Goal: Task Accomplishment & Management: Complete application form

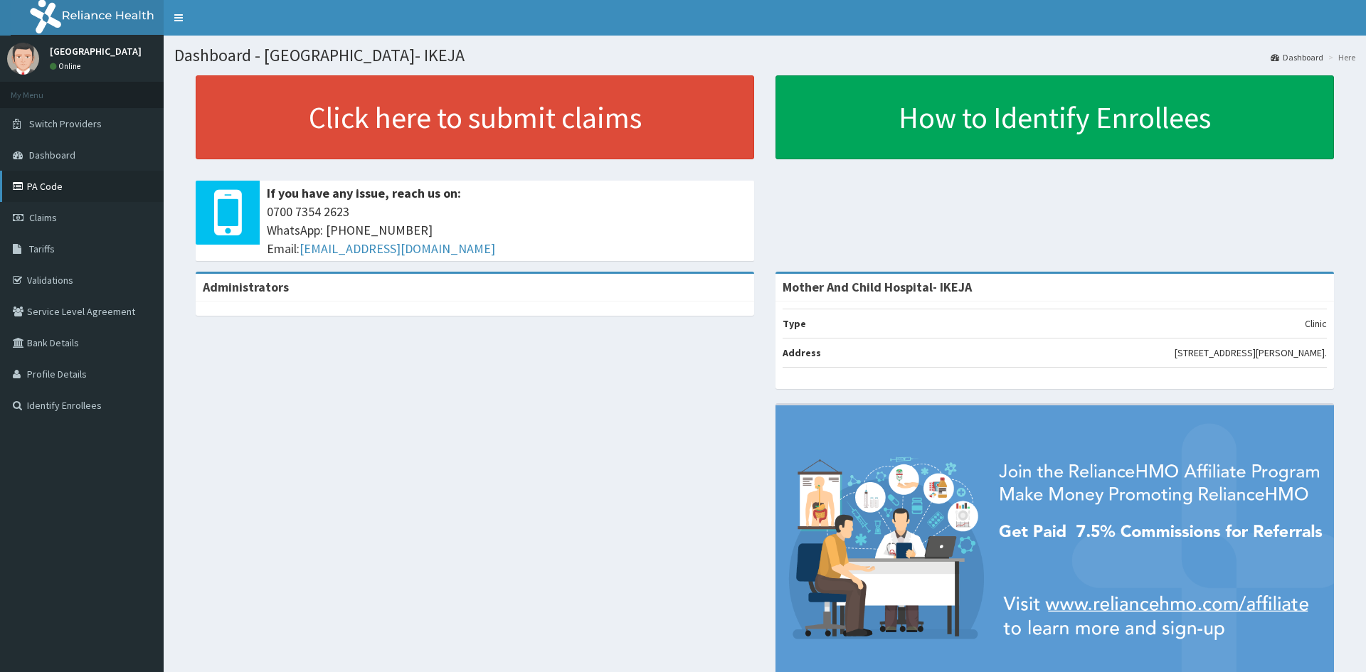
click at [44, 187] on link "PA Code" at bounding box center [82, 186] width 164 height 31
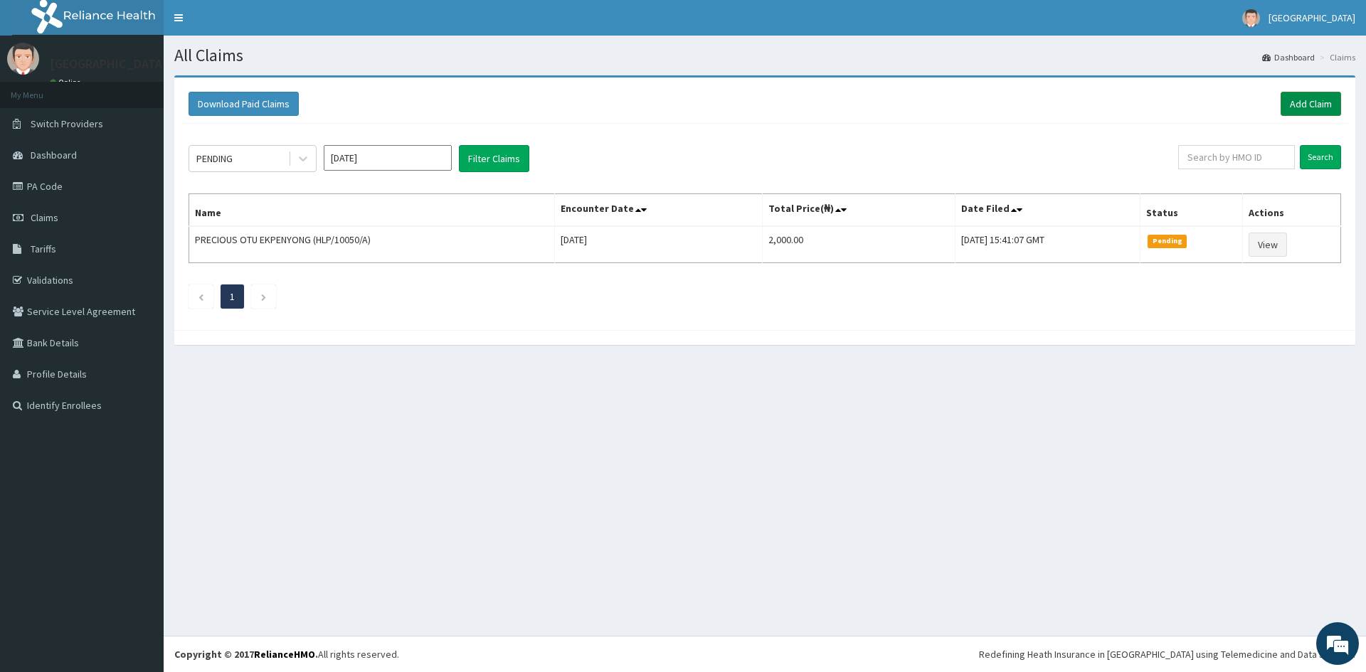
click at [1309, 100] on link "Add Claim" at bounding box center [1311, 104] width 60 height 24
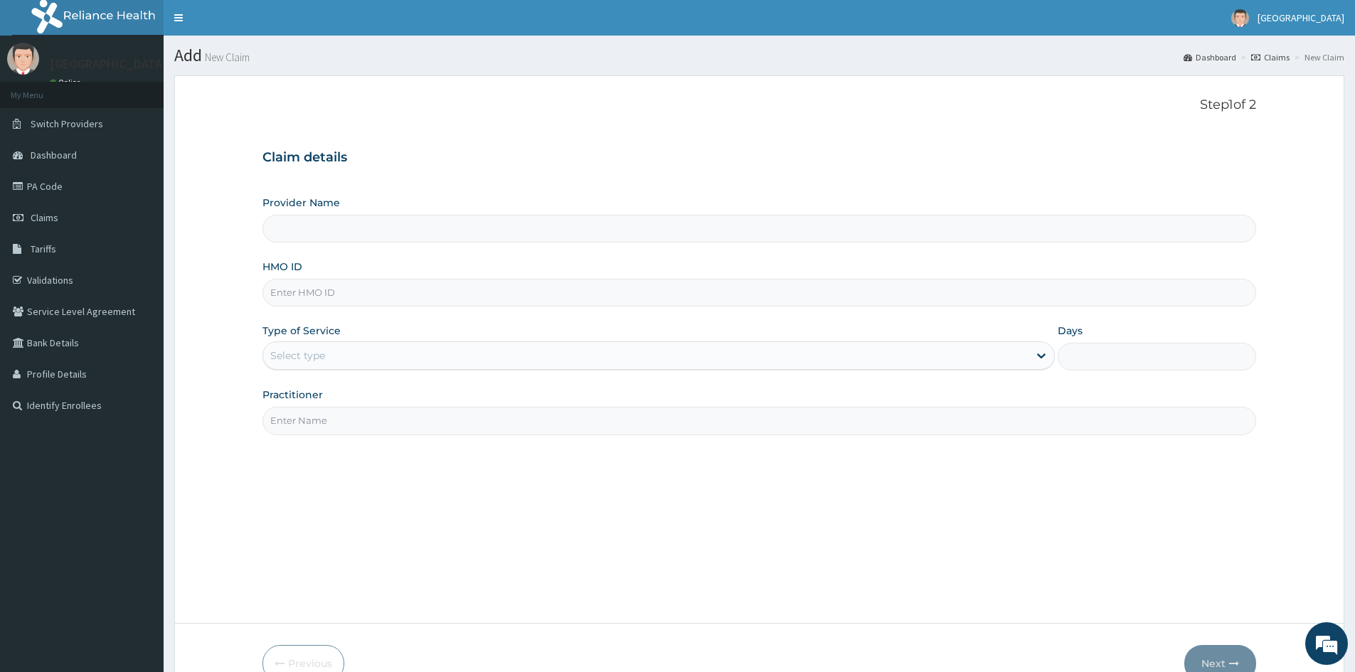
type input "Mother And Child Hospital- IKEJA"
click at [317, 295] on input "HMO ID" at bounding box center [760, 293] width 994 height 28
type input "NBC/10992/C"
click at [300, 350] on div "Select type" at bounding box center [297, 356] width 55 height 14
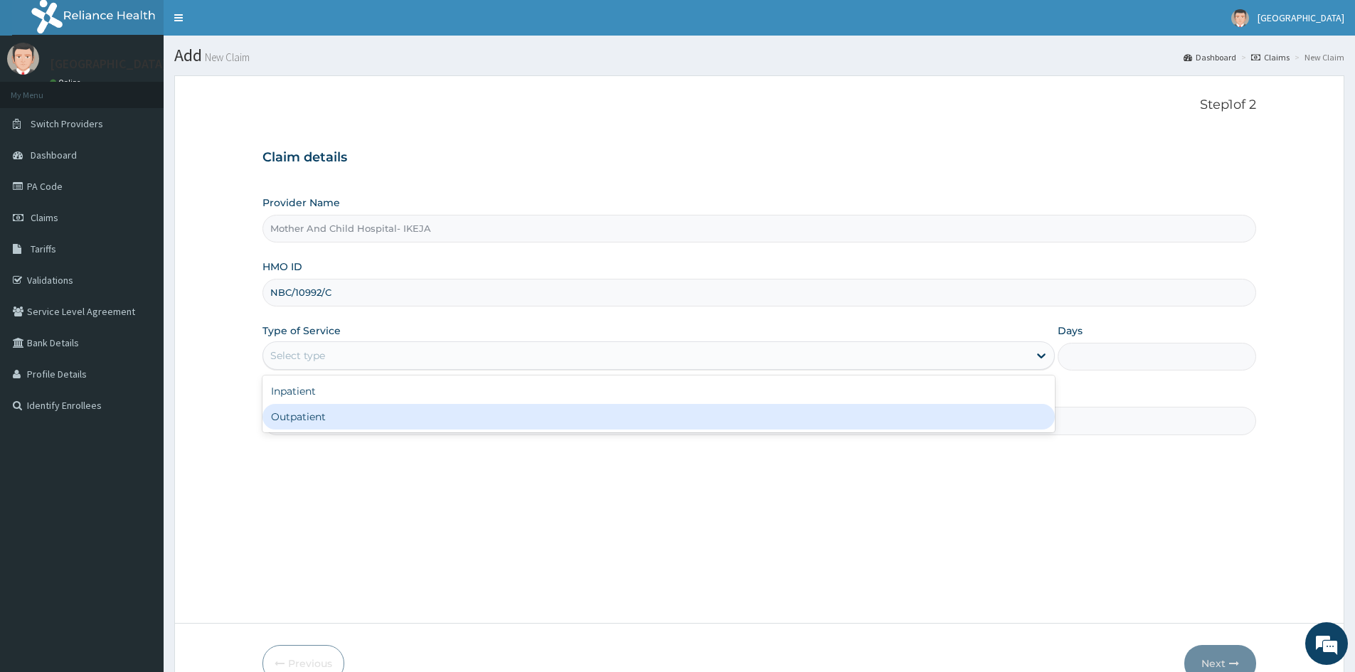
click at [310, 418] on div "Outpatient" at bounding box center [659, 417] width 793 height 26
type input "1"
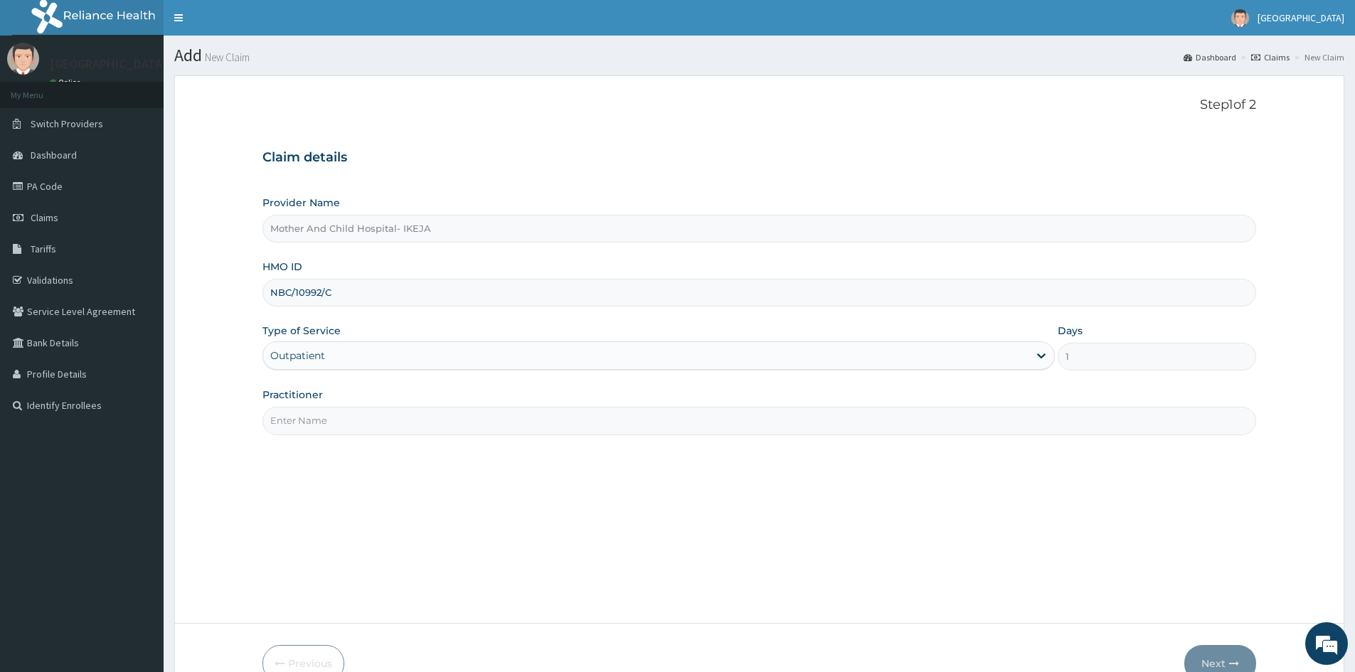
click at [312, 420] on input "Practitioner" at bounding box center [760, 421] width 994 height 28
click at [358, 423] on input "Practitioner" at bounding box center [760, 421] width 994 height 28
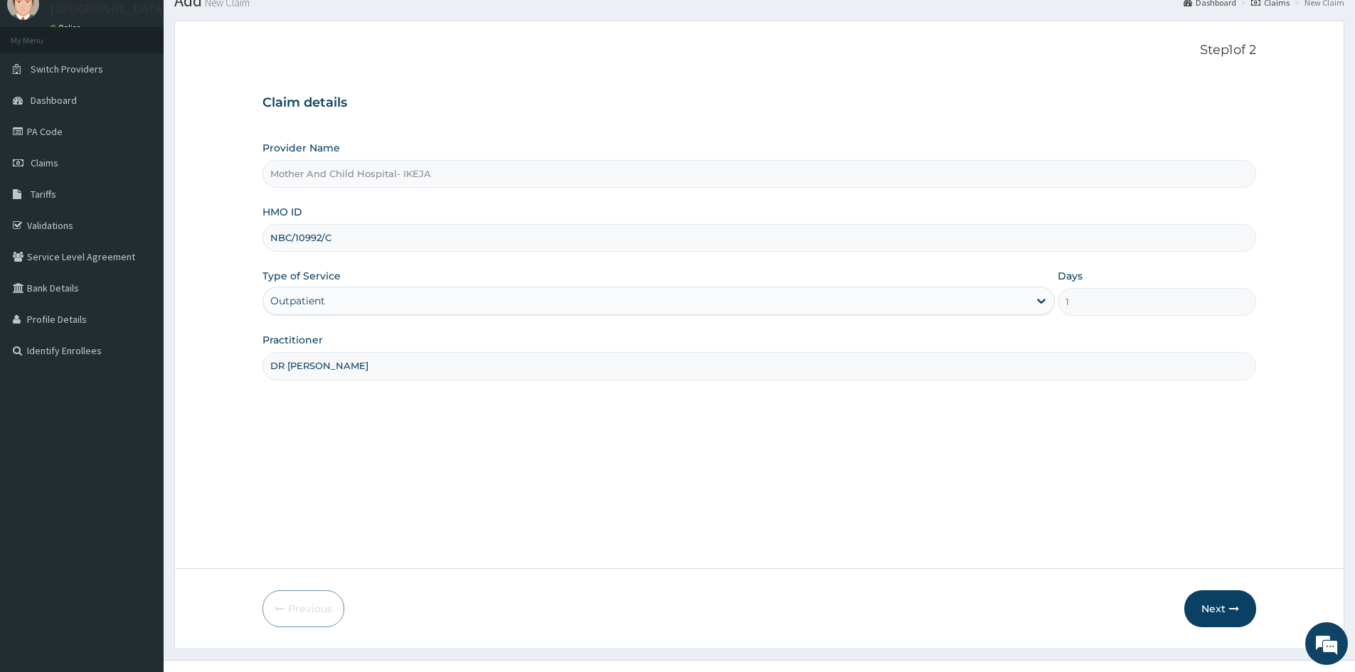
scroll to position [71, 0]
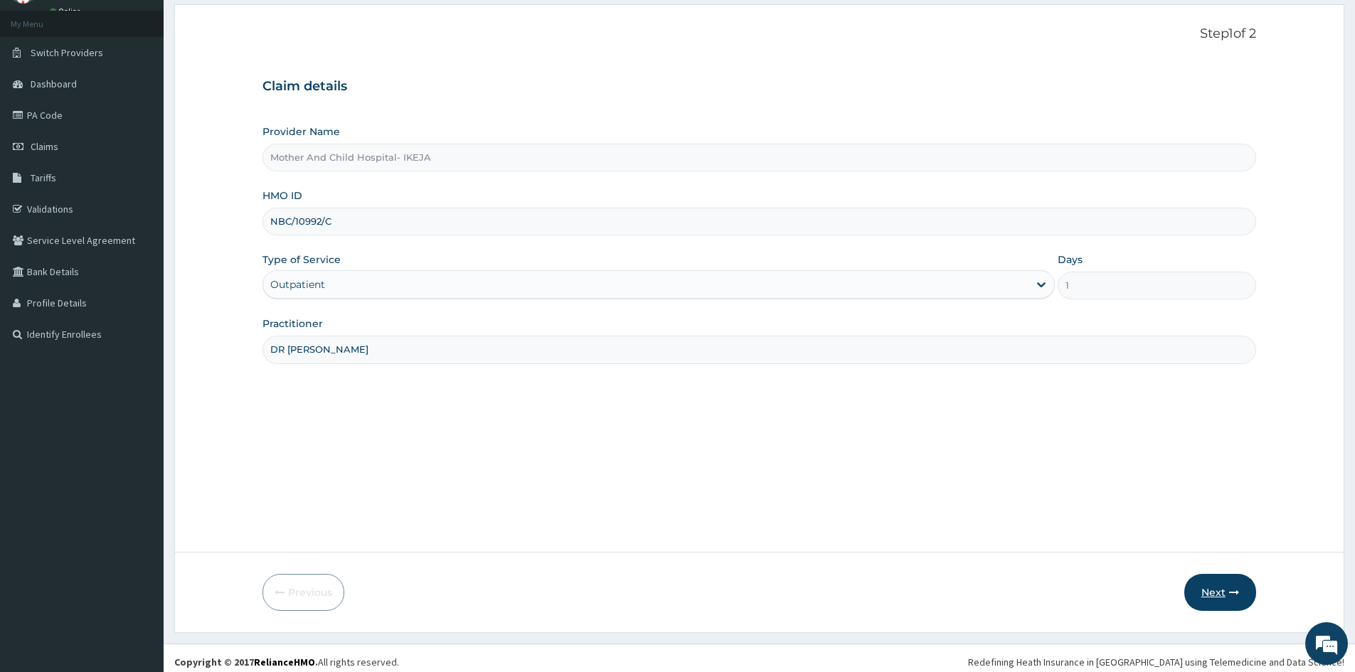
type input "DR CHIDINMA"
click at [1212, 590] on button "Next" at bounding box center [1221, 592] width 72 height 37
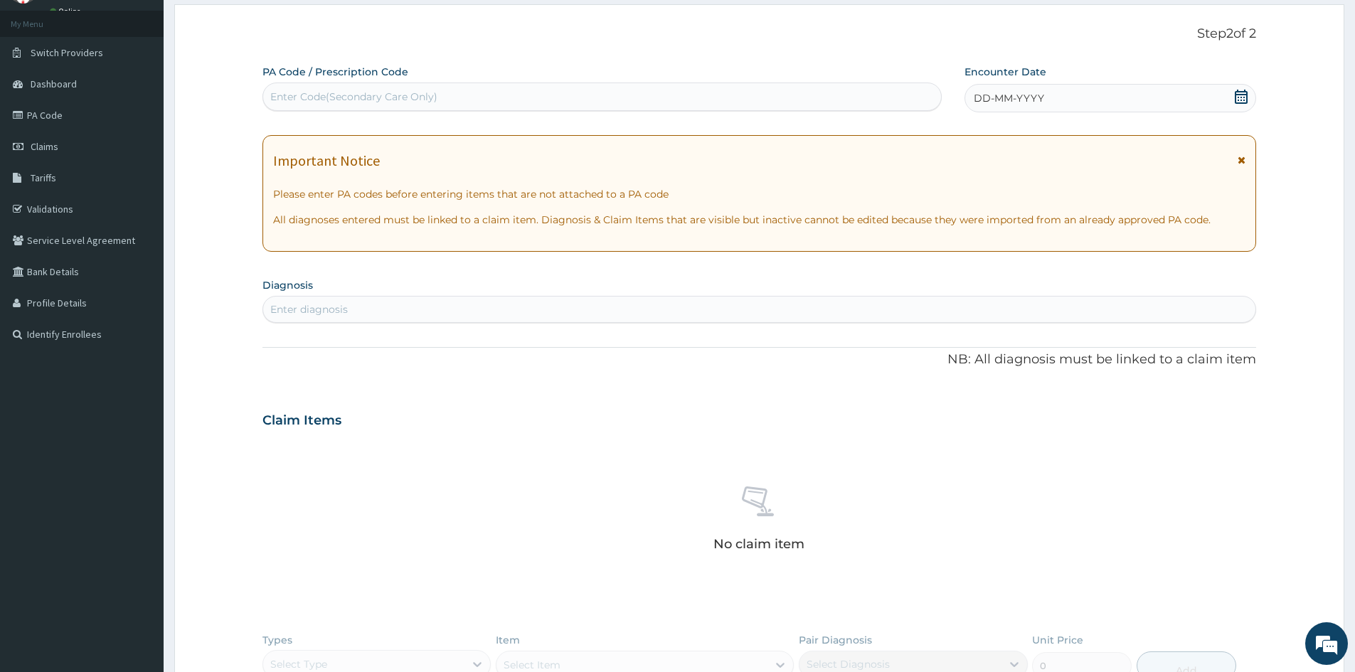
click at [465, 93] on div "Enter Code(Secondary Care Only)" at bounding box center [602, 96] width 678 height 23
paste input "PA/8B30DD"
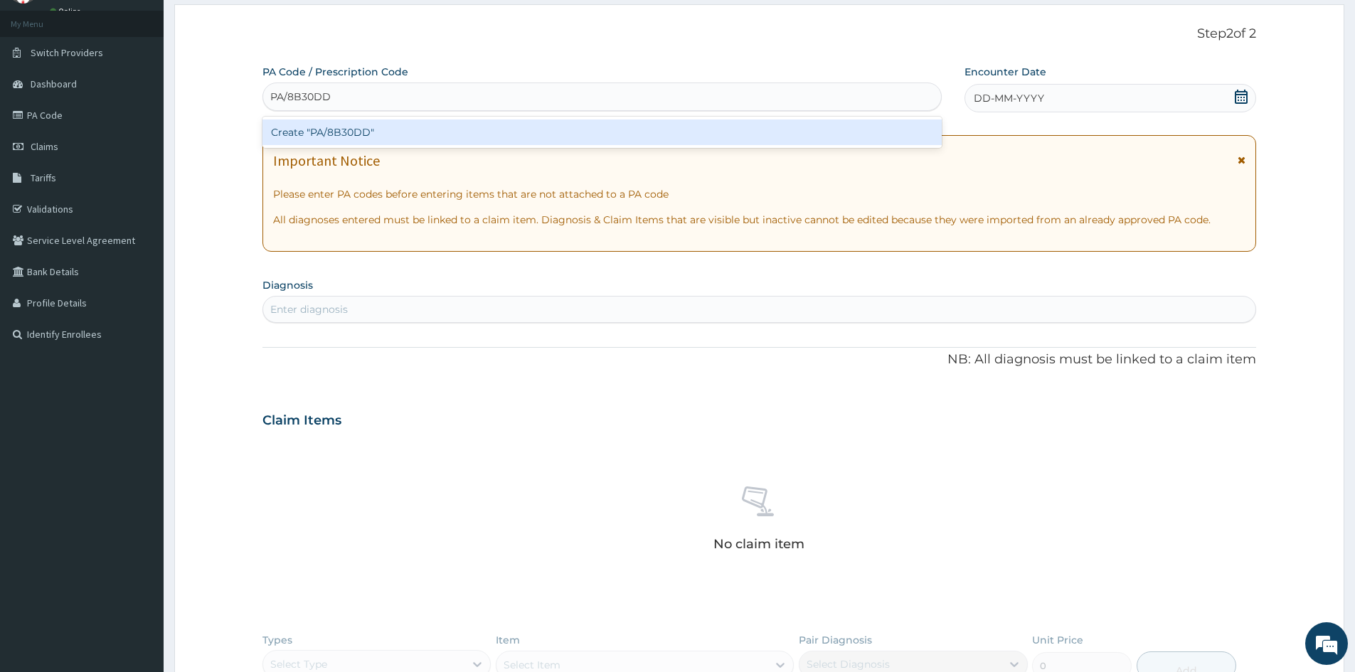
type input "PA/8B30DD"
click at [332, 133] on div "Create "PA/8B30DD"" at bounding box center [603, 133] width 680 height 26
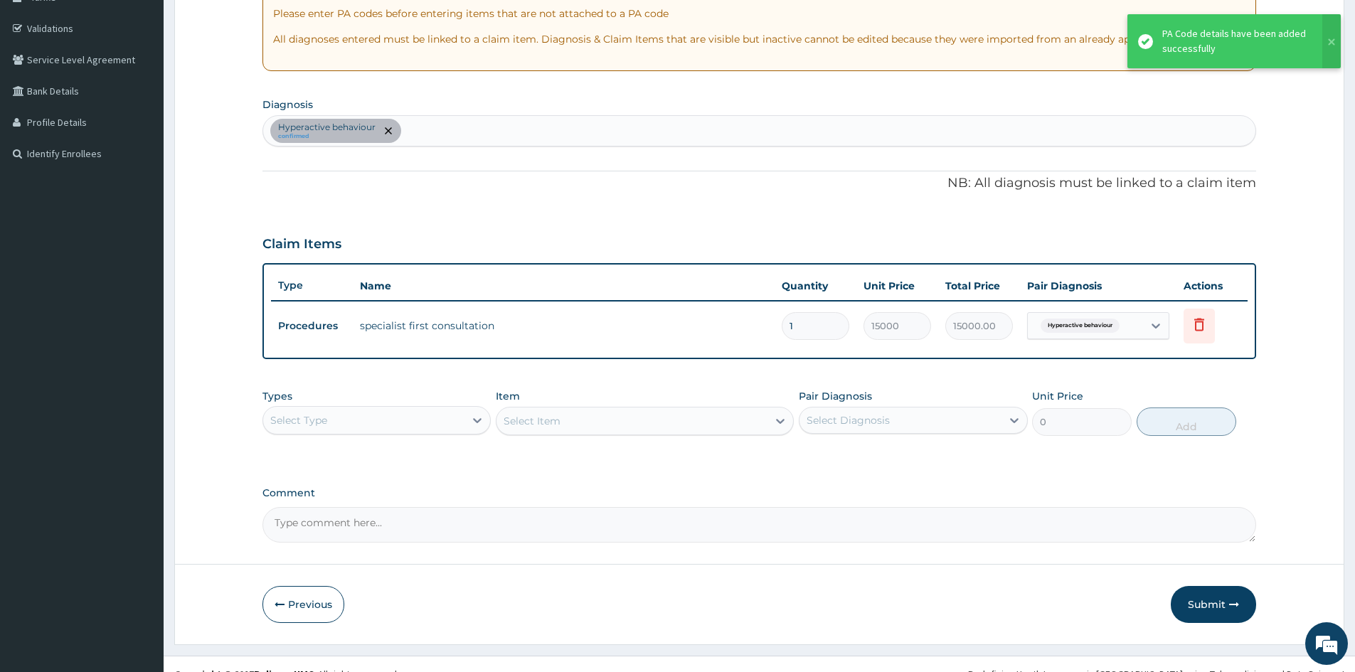
scroll to position [272, 0]
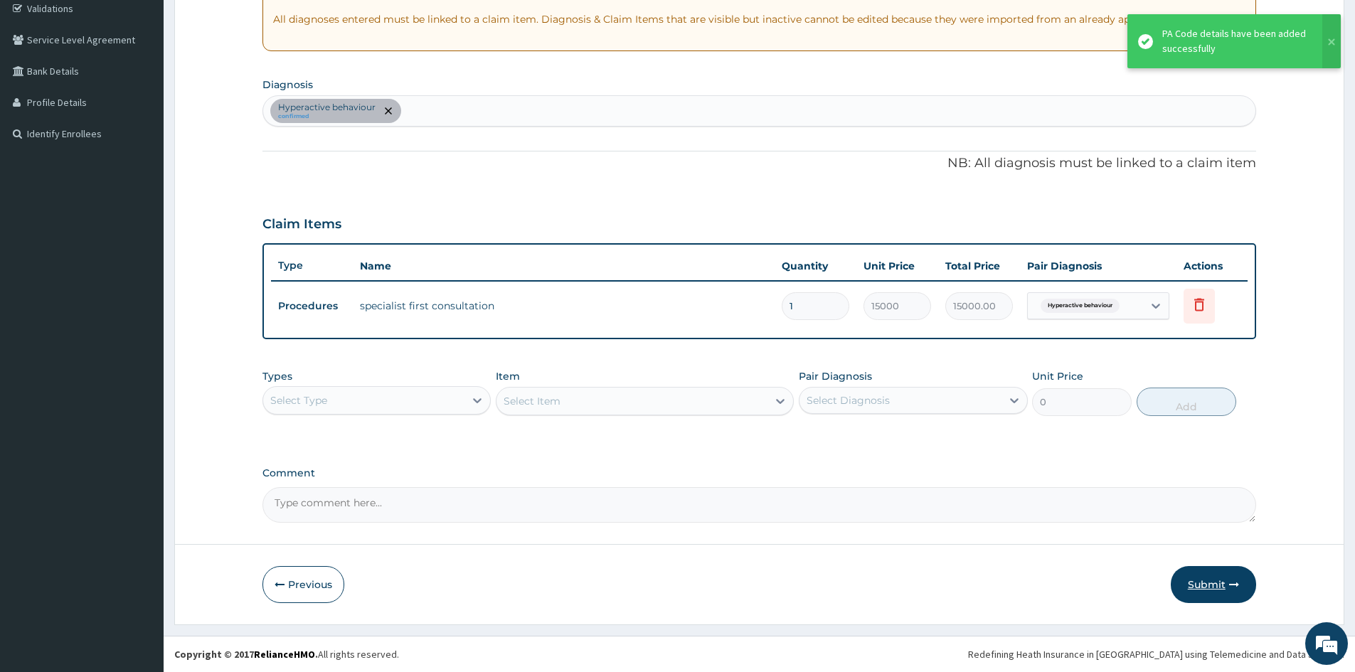
click at [1215, 575] on button "Submit" at bounding box center [1213, 584] width 85 height 37
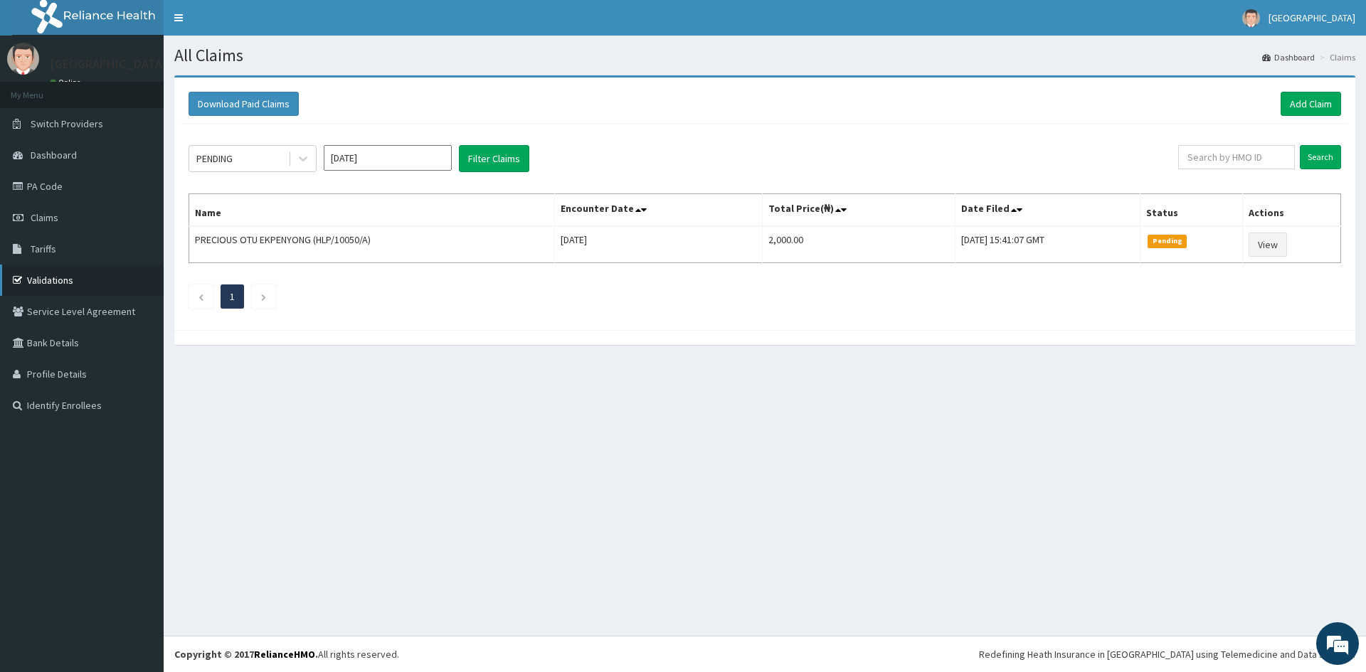
click at [46, 280] on link "Validations" at bounding box center [82, 280] width 164 height 31
